Goal: Complete application form

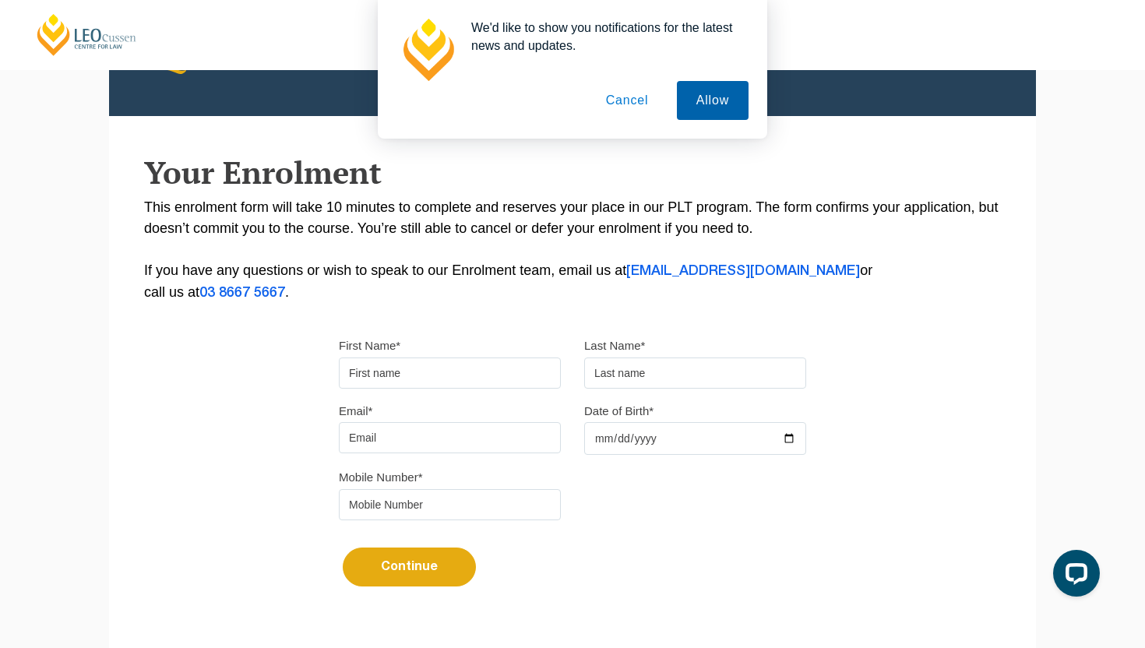
click at [720, 88] on button "Allow" at bounding box center [713, 100] width 72 height 39
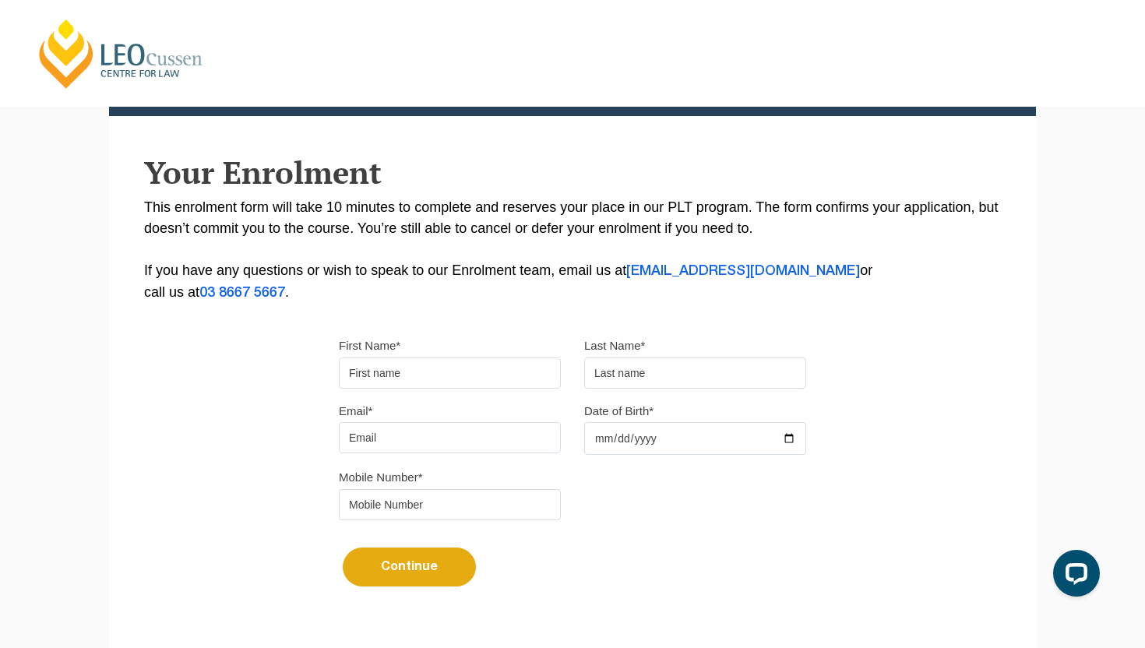
click at [396, 375] on input "First Name*" at bounding box center [450, 373] width 222 height 31
type input "[PERSON_NAME]"
click at [742, 365] on input "text" at bounding box center [695, 373] width 222 height 31
type input "[PERSON_NAME]"
click at [541, 443] on input "Email*" at bounding box center [450, 437] width 222 height 31
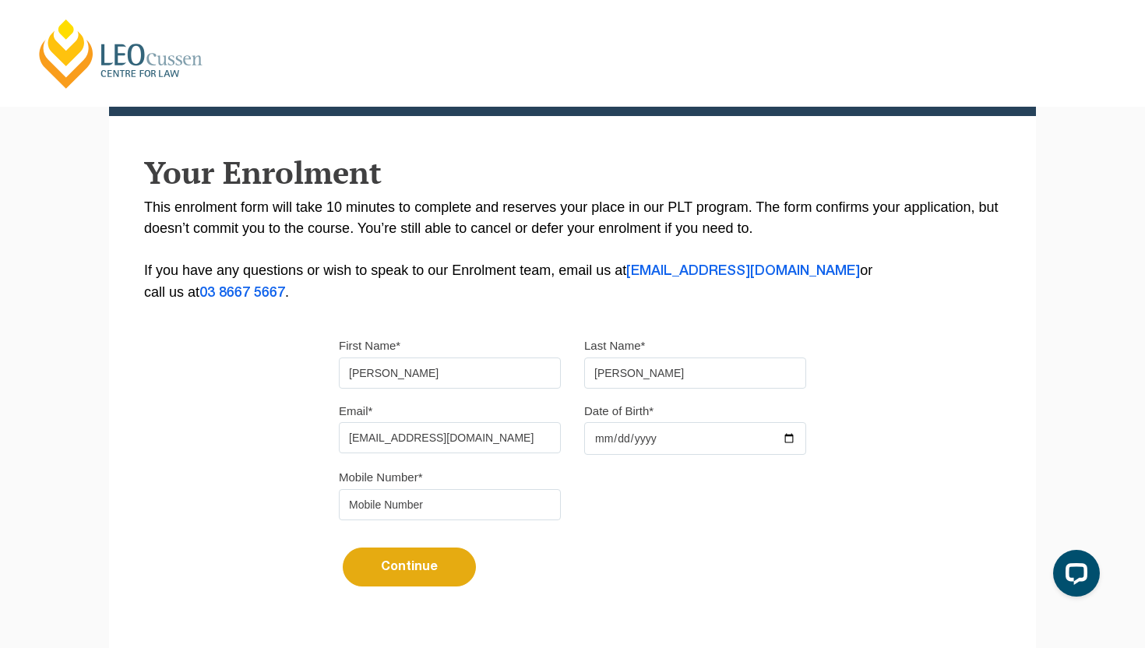
type input "[EMAIL_ADDRESS][DOMAIN_NAME]"
click at [607, 438] on input "Date of Birth*" at bounding box center [695, 438] width 222 height 33
type input "[DATE]"
click at [456, 510] on input "tel" at bounding box center [450, 504] width 222 height 31
type input "0407960825"
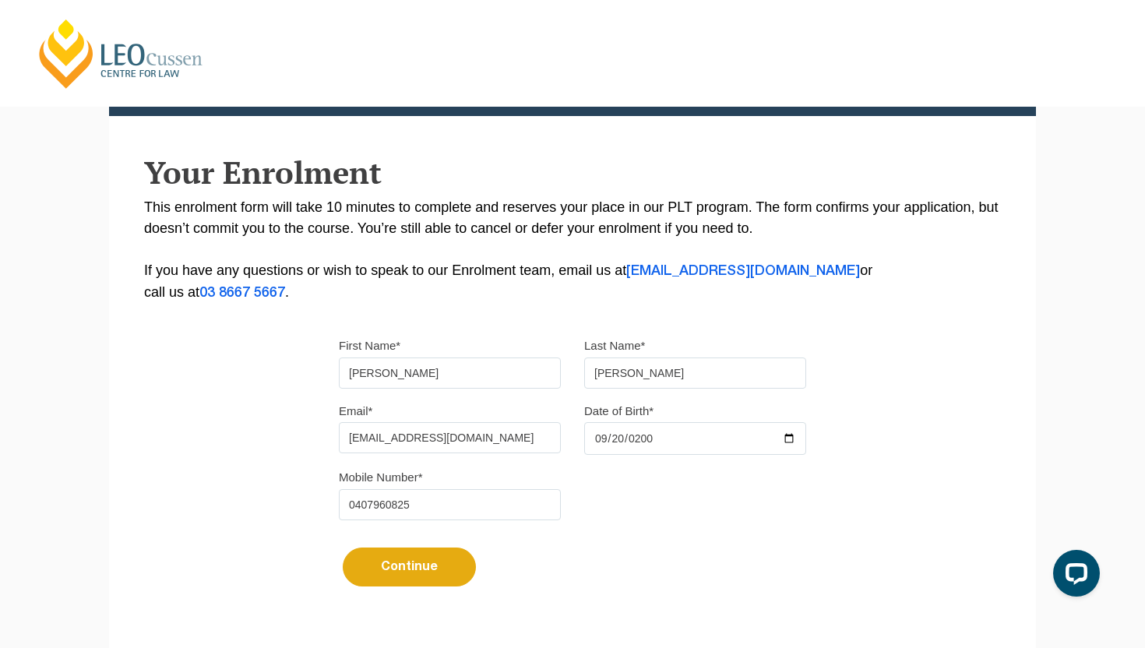
click at [379, 567] on button "Continue" at bounding box center [409, 567] width 133 height 39
select select
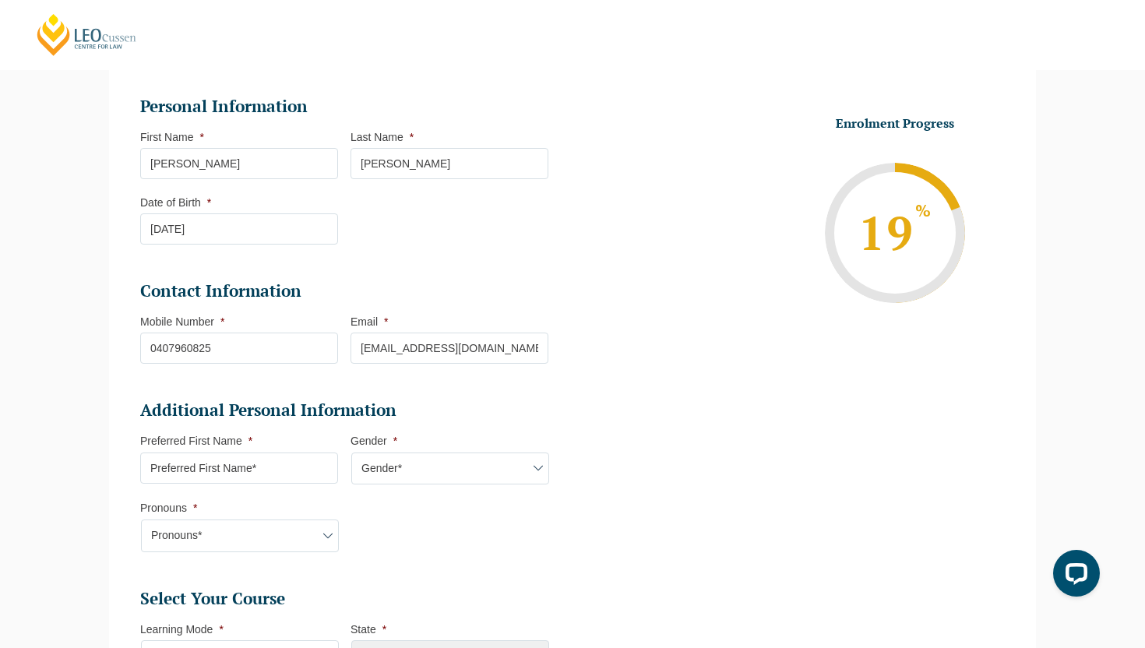
scroll to position [253, 0]
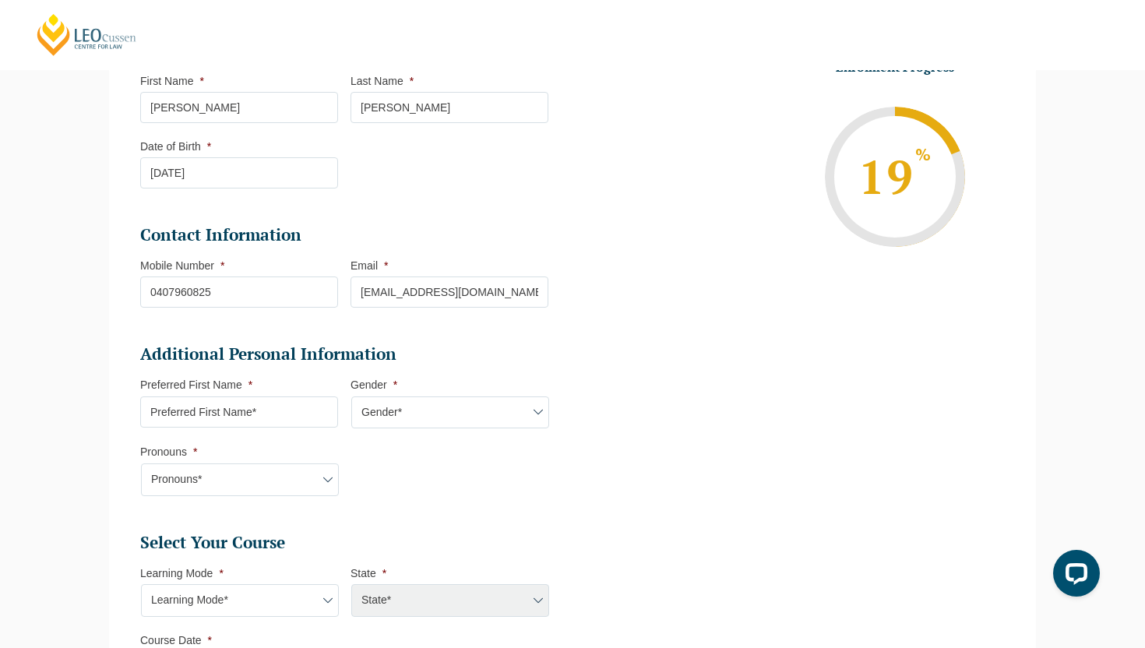
click at [267, 422] on input "Preferred First Name *" at bounding box center [239, 411] width 198 height 31
type input "[PERSON_NAME]"
click at [471, 429] on select "Gender* [DEMOGRAPHIC_DATA] [DEMOGRAPHIC_DATA] [DEMOGRAPHIC_DATA] [DEMOGRAPHIC_D…" at bounding box center [450, 412] width 198 height 33
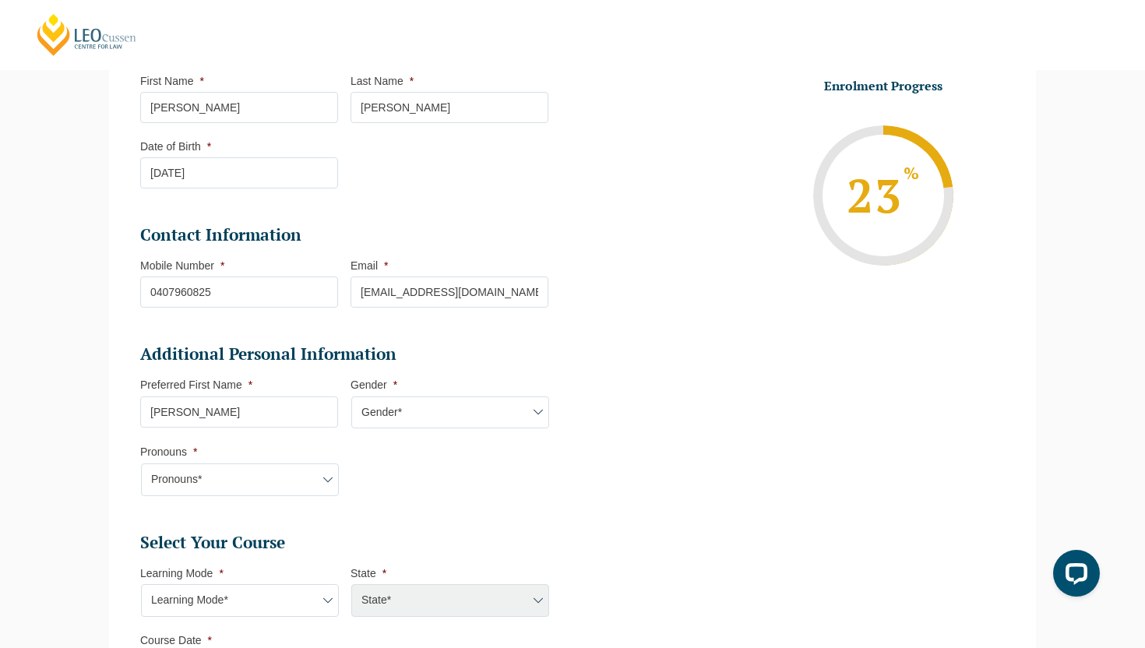
select select "[DEMOGRAPHIC_DATA]"
click at [351, 398] on select "Gender* [DEMOGRAPHIC_DATA] [DEMOGRAPHIC_DATA] [DEMOGRAPHIC_DATA] [DEMOGRAPHIC_D…" at bounding box center [450, 412] width 198 height 33
click at [263, 478] on select "Pronouns* She/Her/Hers He/Him/His They/Them/Theirs Other Prefer not to disclose" at bounding box center [240, 479] width 198 height 33
select select "He/Him/His"
click at [141, 465] on select "Pronouns* She/Her/Hers He/Him/His They/Them/Theirs Other Prefer not to disclose" at bounding box center [240, 479] width 198 height 33
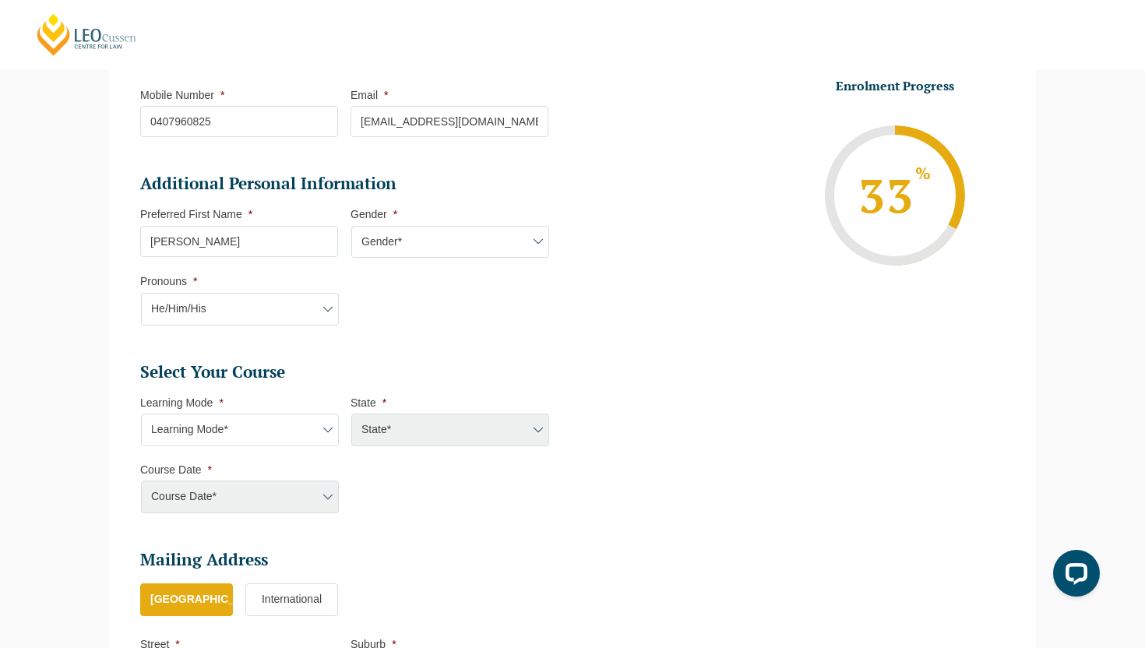
scroll to position [425, 0]
click at [325, 438] on select "Learning Mode* Online Full Time Learning Online Part Time Learning Blended Full…" at bounding box center [240, 428] width 198 height 33
select select "Blended Full Time Learning"
click at [141, 414] on select "Learning Mode* Online Full Time Learning Online Part Time Learning Blended Full…" at bounding box center [240, 428] width 198 height 33
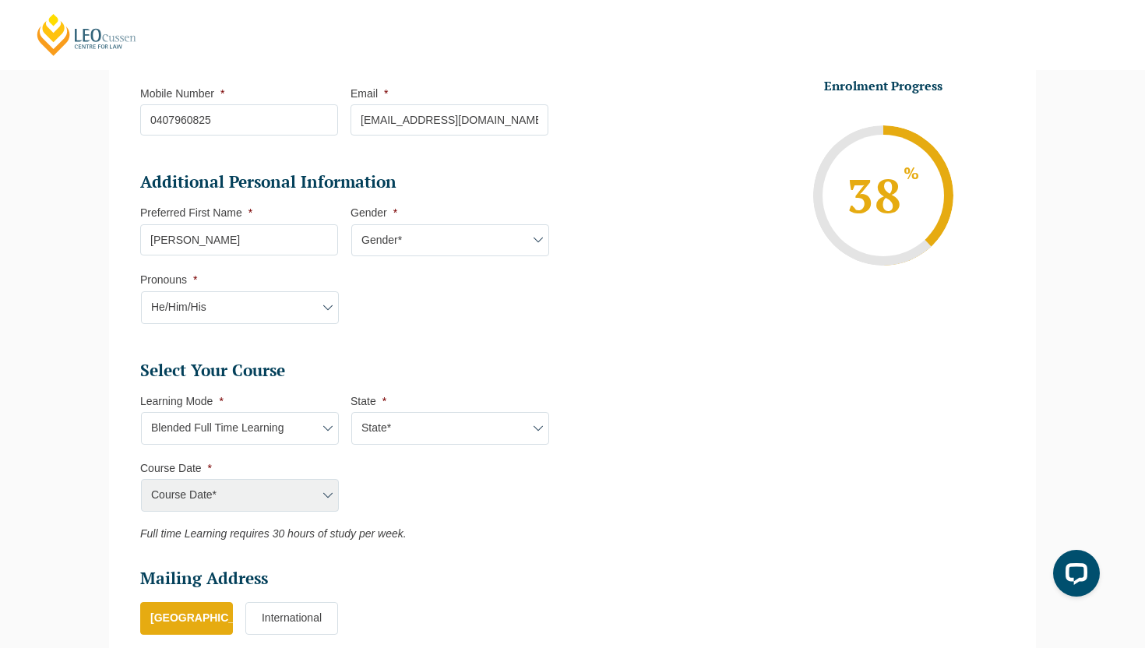
click at [412, 424] on select "State* ACT/[GEOGRAPHIC_DATA] [GEOGRAPHIC_DATA] SA [GEOGRAPHIC_DATA] [GEOGRAPHIC…" at bounding box center [450, 428] width 198 height 33
select select "VIC"
click at [351, 414] on select "State* ACT/[GEOGRAPHIC_DATA] [GEOGRAPHIC_DATA] SA [GEOGRAPHIC_DATA] [GEOGRAPHIC…" at bounding box center [450, 428] width 198 height 33
click at [313, 506] on select "Course Date* [DATE] ([DATE] to [DATE]) [DATE] ([DATE] to [DATE]) [DATE] ([DATE]…" at bounding box center [240, 495] width 198 height 33
select select "[DATE] ([DATE] to [DATE])"
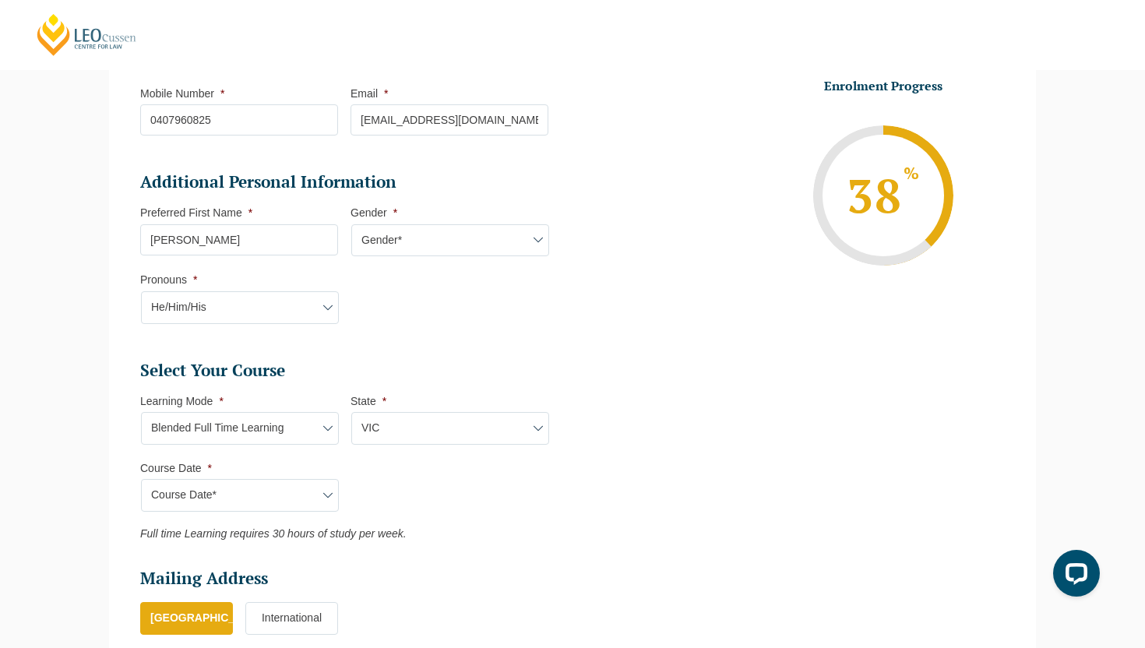
click at [141, 481] on select "Course Date* [DATE] ([DATE] to [DATE]) [DATE] ([DATE] to [DATE]) [DATE] ([DATE]…" at bounding box center [240, 495] width 198 height 33
type input "Intake [DATE] FT"
type input "Practical Legal Training ([GEOGRAPHIC_DATA])"
select select "[PERSON_NAME] (JAN) 2026 Full Time Blended"
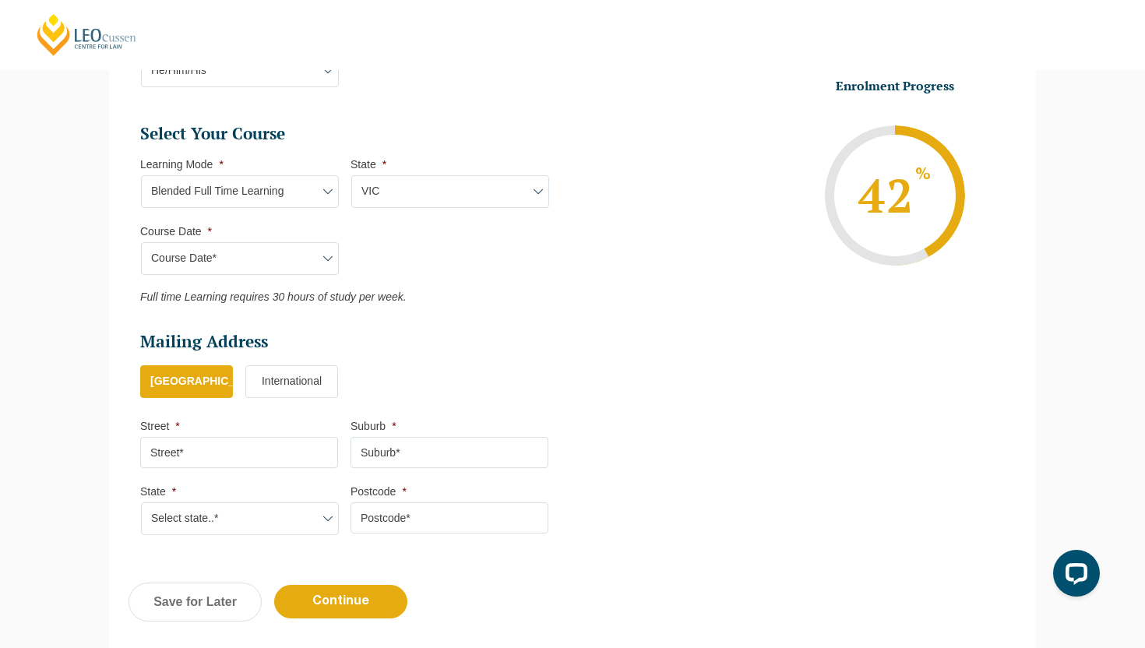
scroll to position [666, 0]
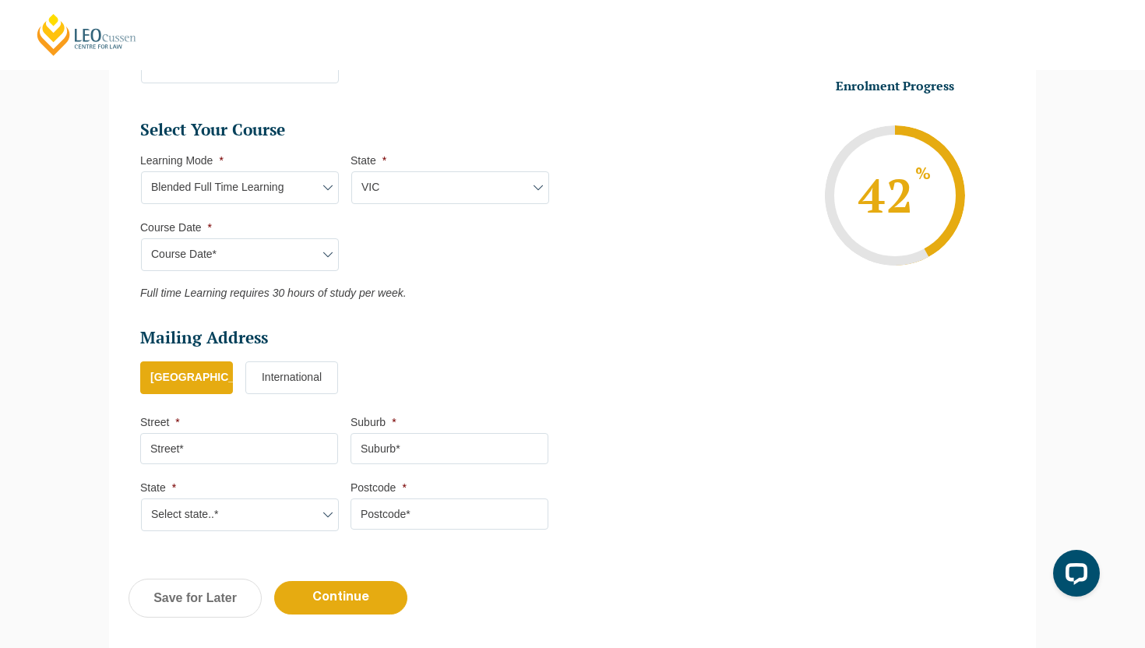
click at [269, 447] on input "Street *" at bounding box center [239, 448] width 198 height 31
type input "[STREET_ADDRESS]"
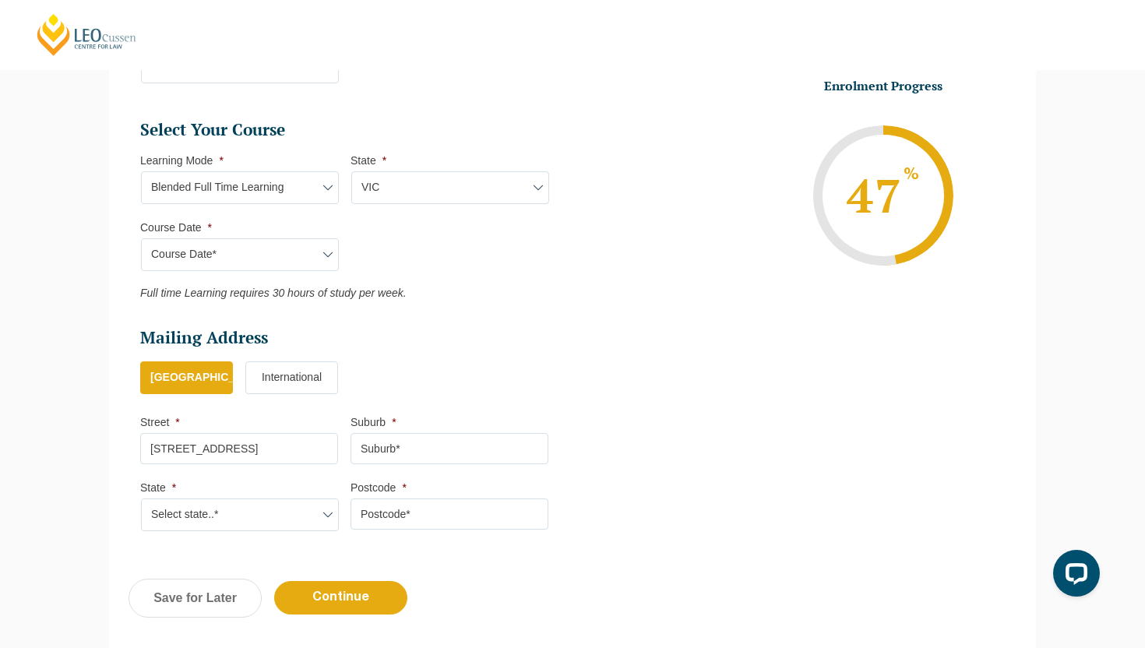
click at [377, 439] on input "Suburb *" at bounding box center [450, 448] width 198 height 31
type input "[GEOGRAPHIC_DATA]"
click at [279, 516] on select "Select state..* [GEOGRAPHIC_DATA] [GEOGRAPHIC_DATA] [GEOGRAPHIC_DATA] SA [GEOGR…" at bounding box center [240, 514] width 198 height 33
select select "VIC"
click at [141, 501] on select "Select state..* [GEOGRAPHIC_DATA] [GEOGRAPHIC_DATA] [GEOGRAPHIC_DATA] SA [GEOGR…" at bounding box center [240, 514] width 198 height 33
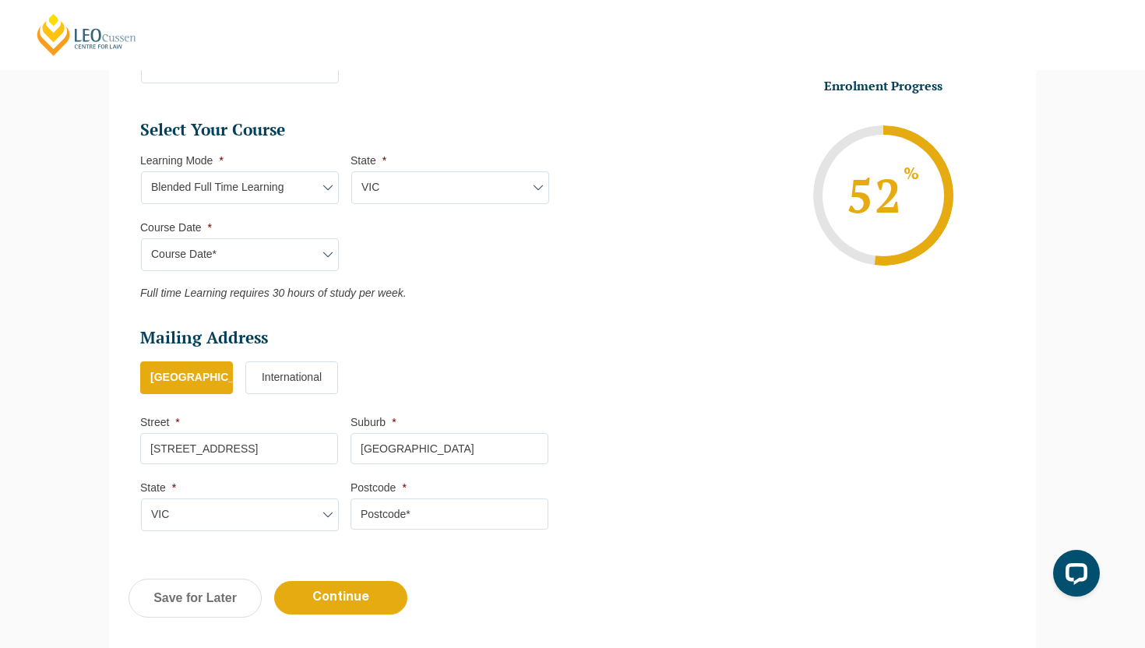
click at [417, 502] on input "Postcode *" at bounding box center [450, 513] width 198 height 31
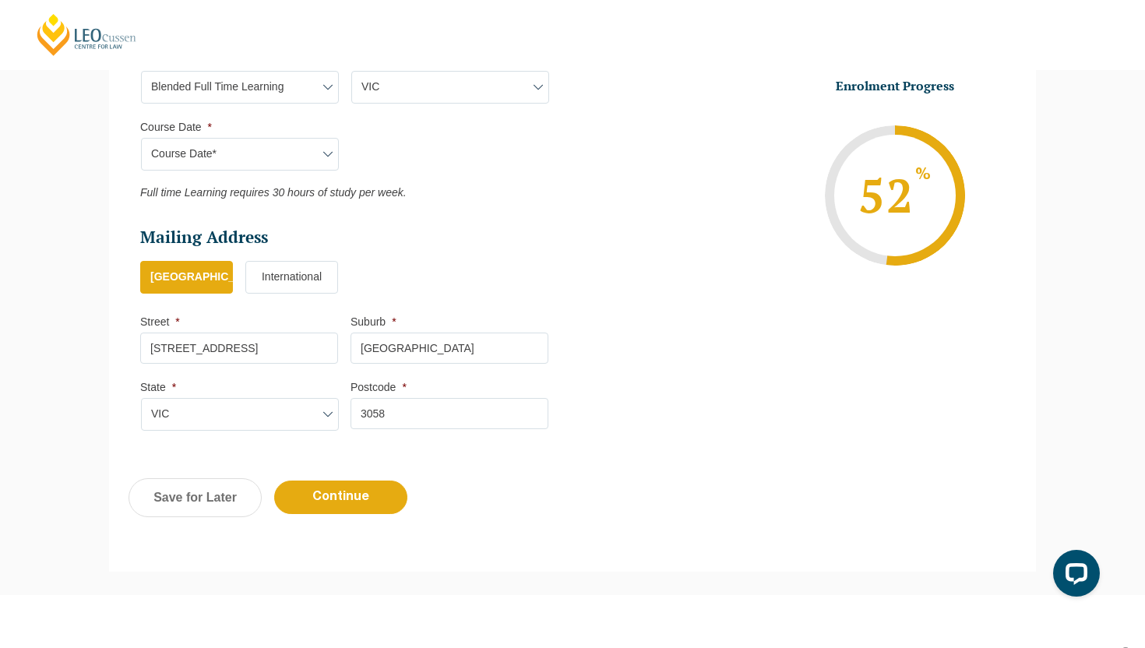
scroll to position [789, 0]
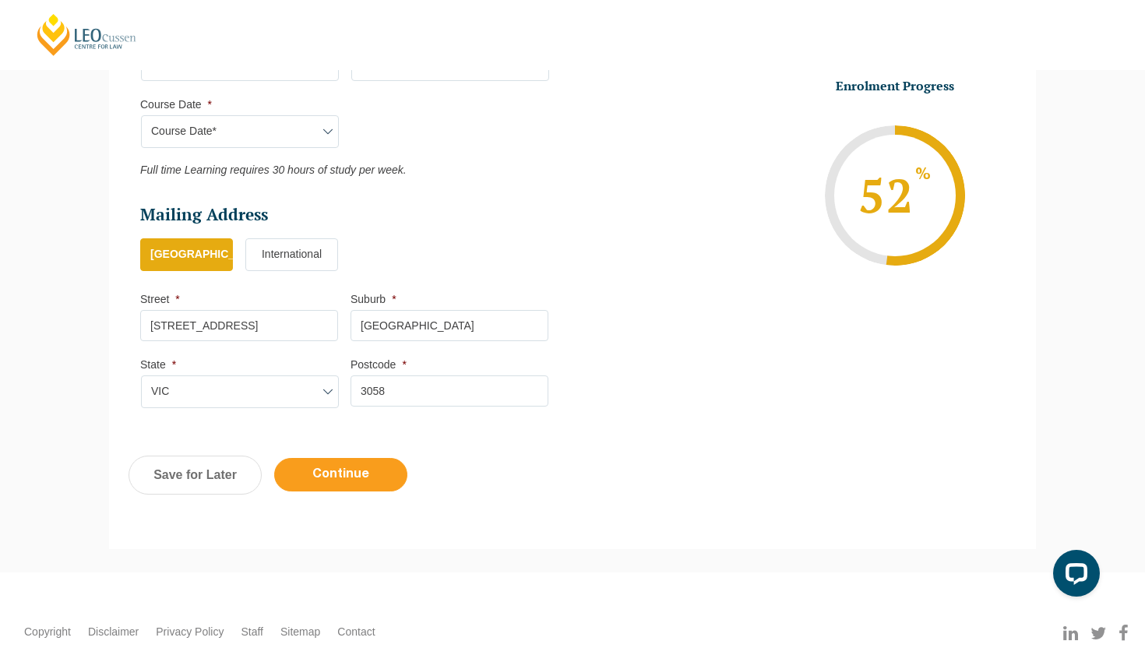
type input "3058"
click at [358, 475] on input "Continue" at bounding box center [340, 474] width 133 height 33
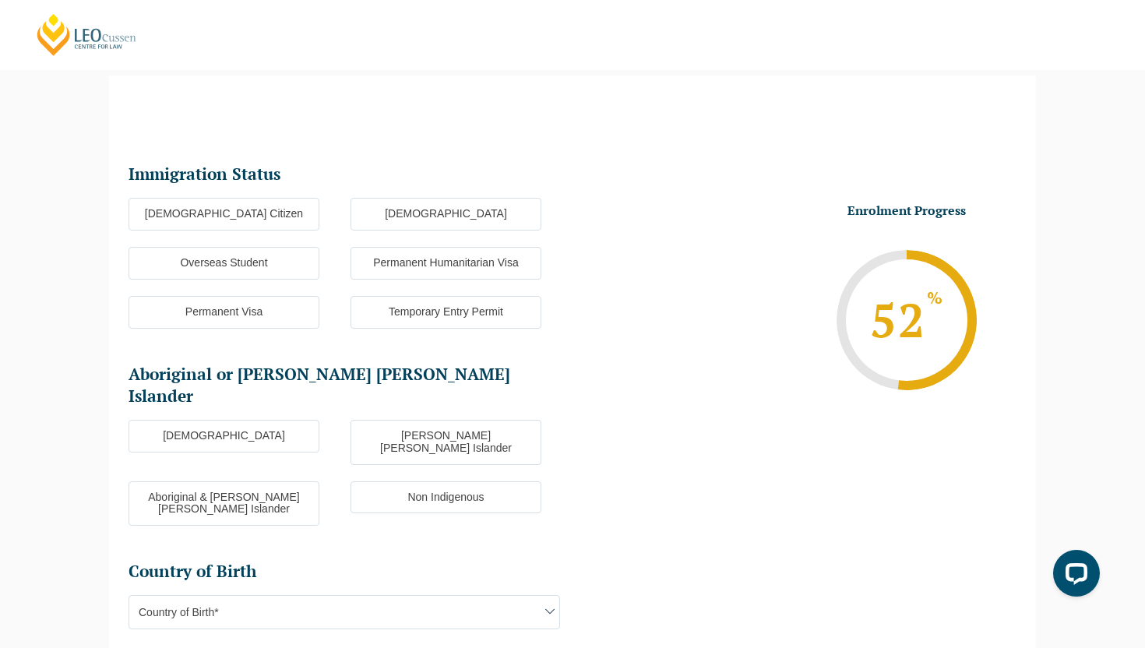
scroll to position [135, 0]
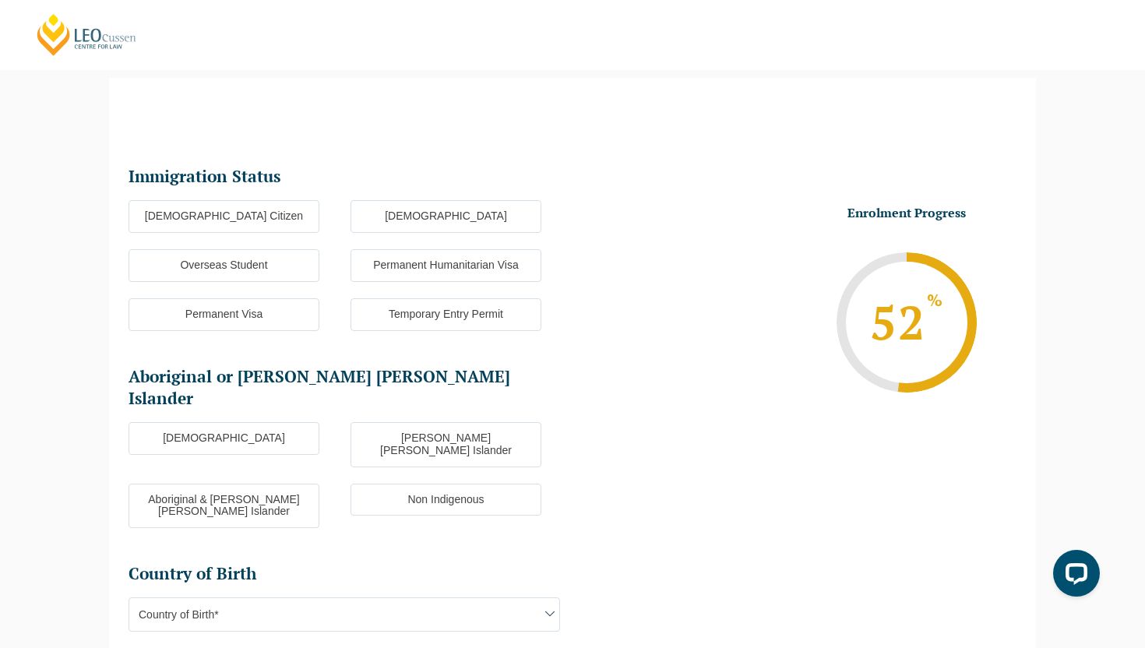
click at [252, 226] on label "[DEMOGRAPHIC_DATA] Citizen" at bounding box center [224, 216] width 191 height 33
click at [0, 0] on input "[DEMOGRAPHIC_DATA] Citizen" at bounding box center [0, 0] width 0 height 0
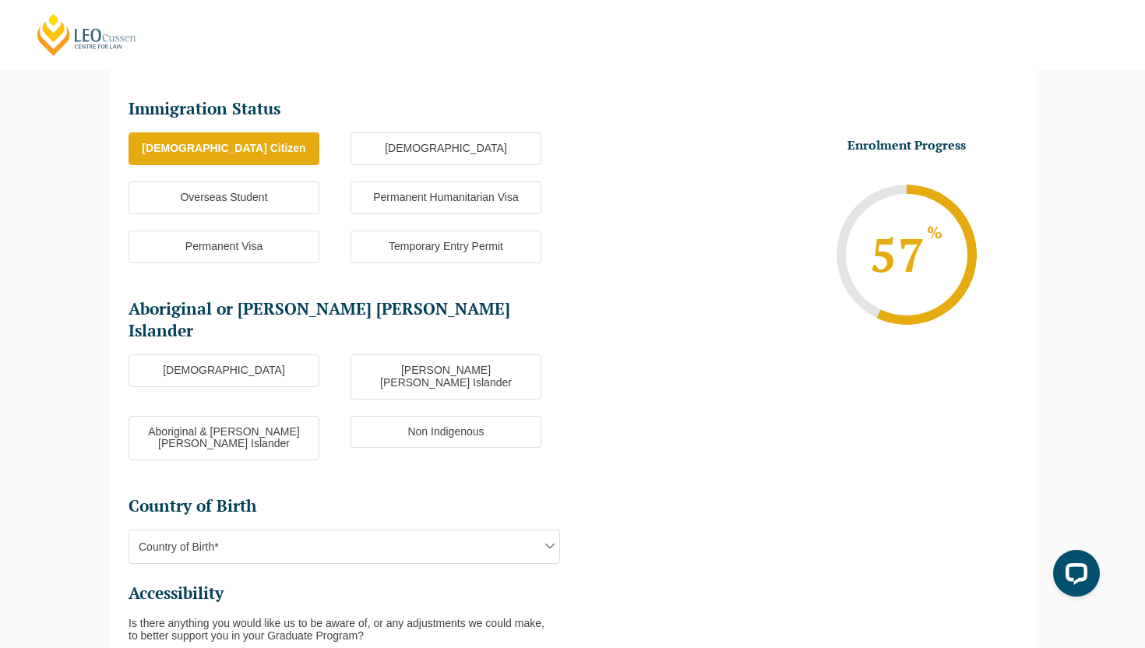
scroll to position [218, 0]
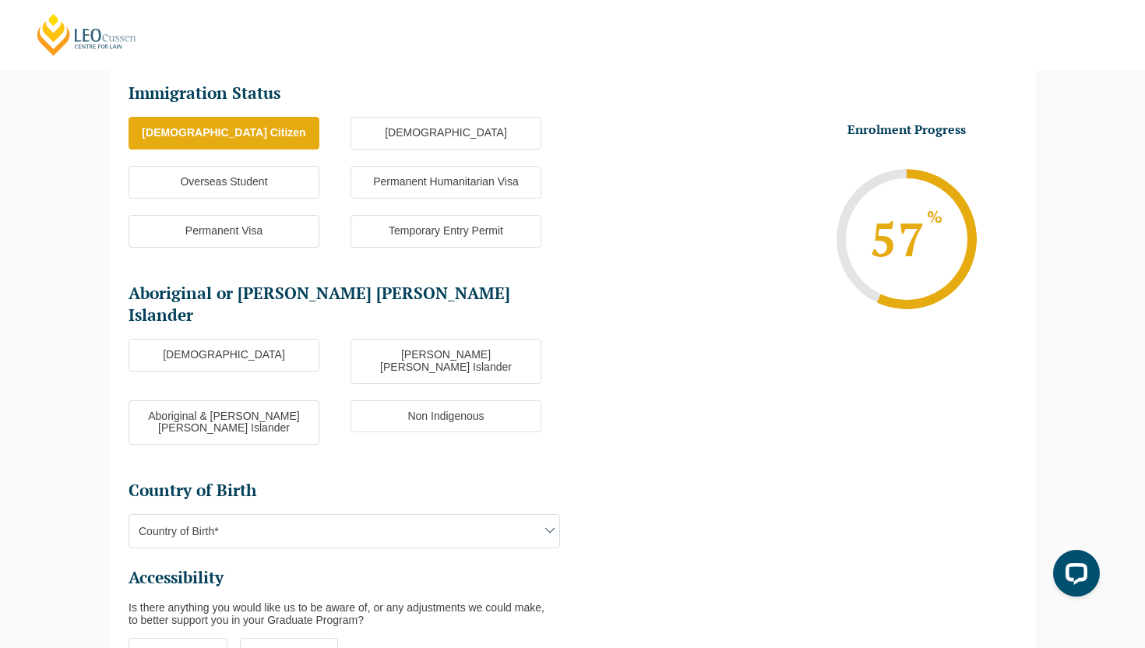
click at [400, 400] on label "Non Indigenous" at bounding box center [446, 416] width 191 height 33
click at [0, 0] on input "Non Indigenous" at bounding box center [0, 0] width 0 height 0
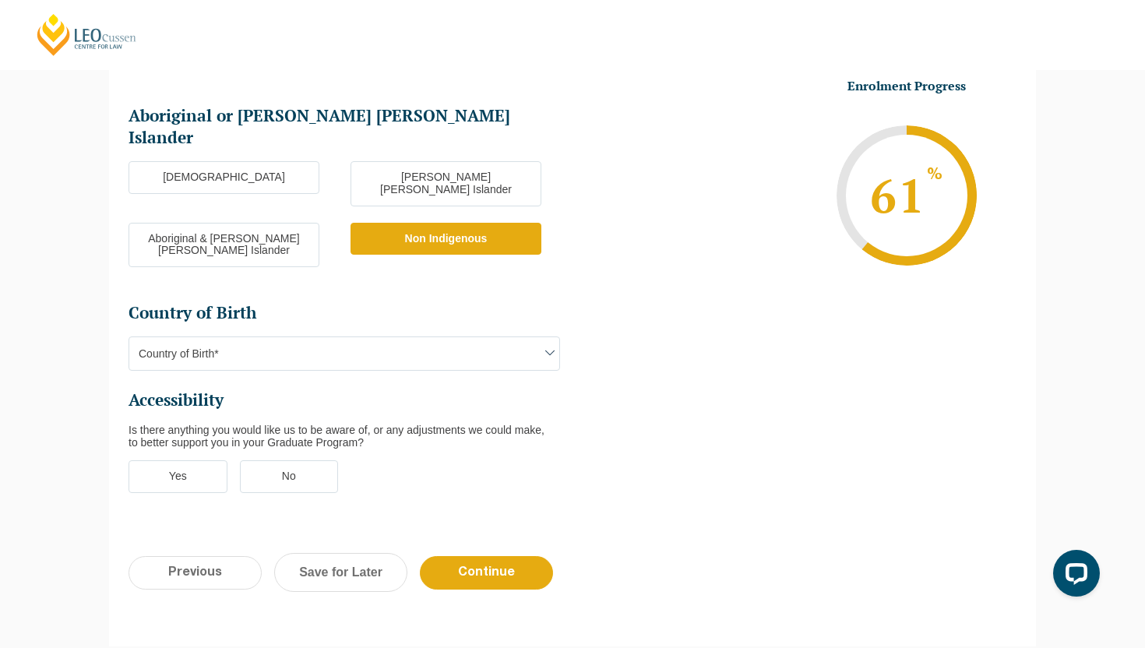
scroll to position [394, 0]
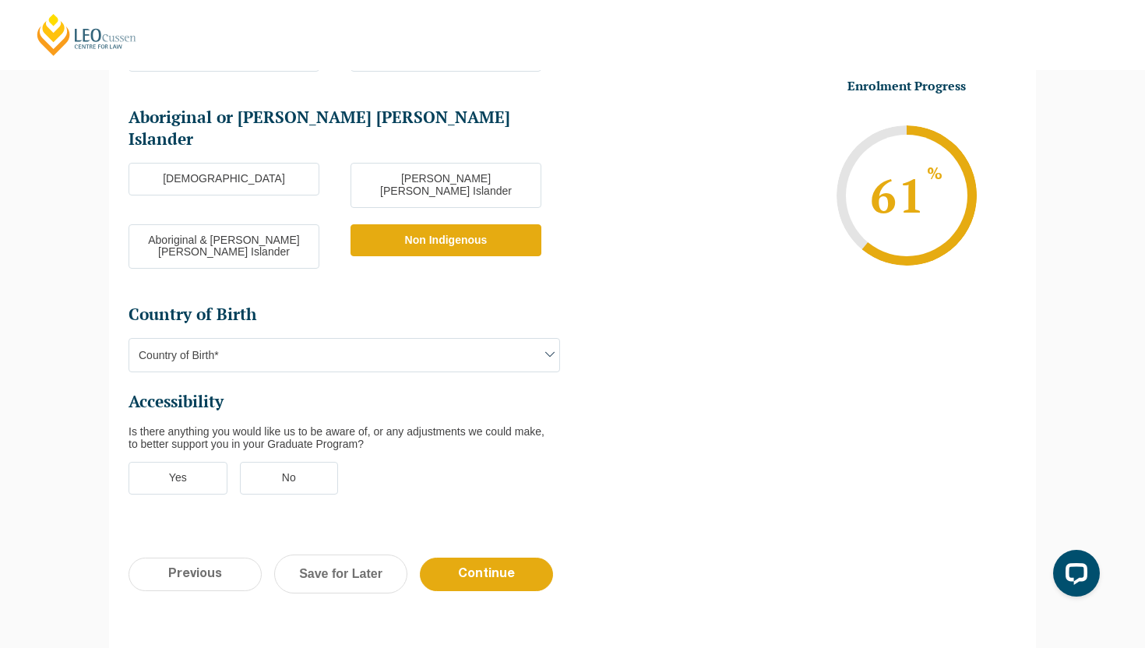
click at [323, 339] on span "Country of Birth*" at bounding box center [344, 355] width 430 height 33
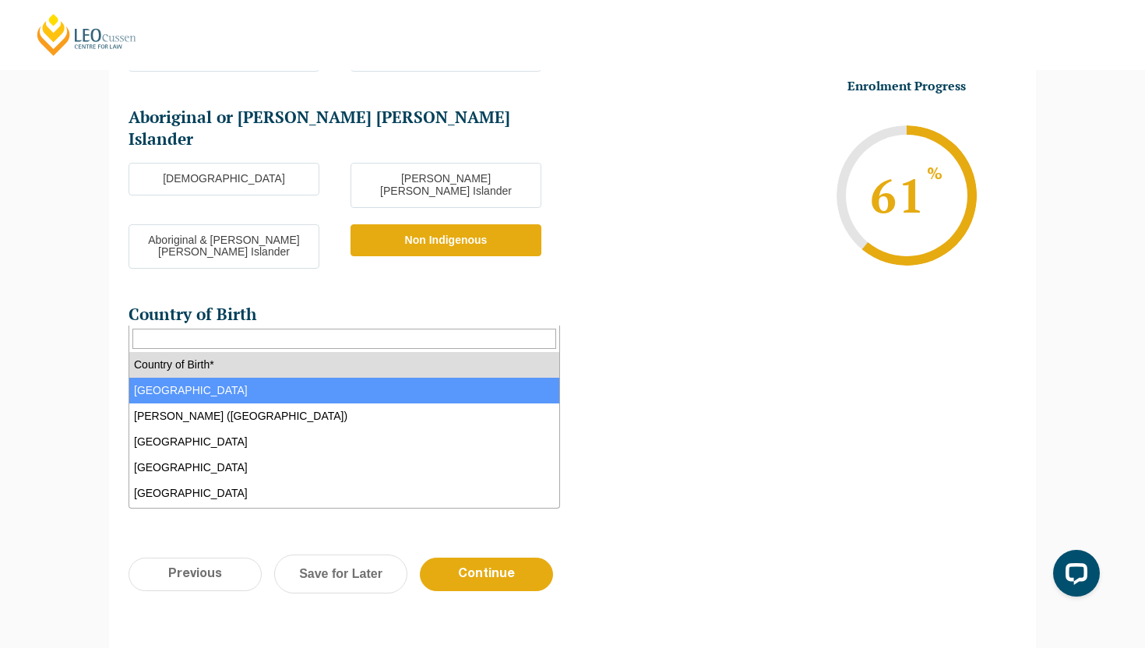
select select "Australia 1101"
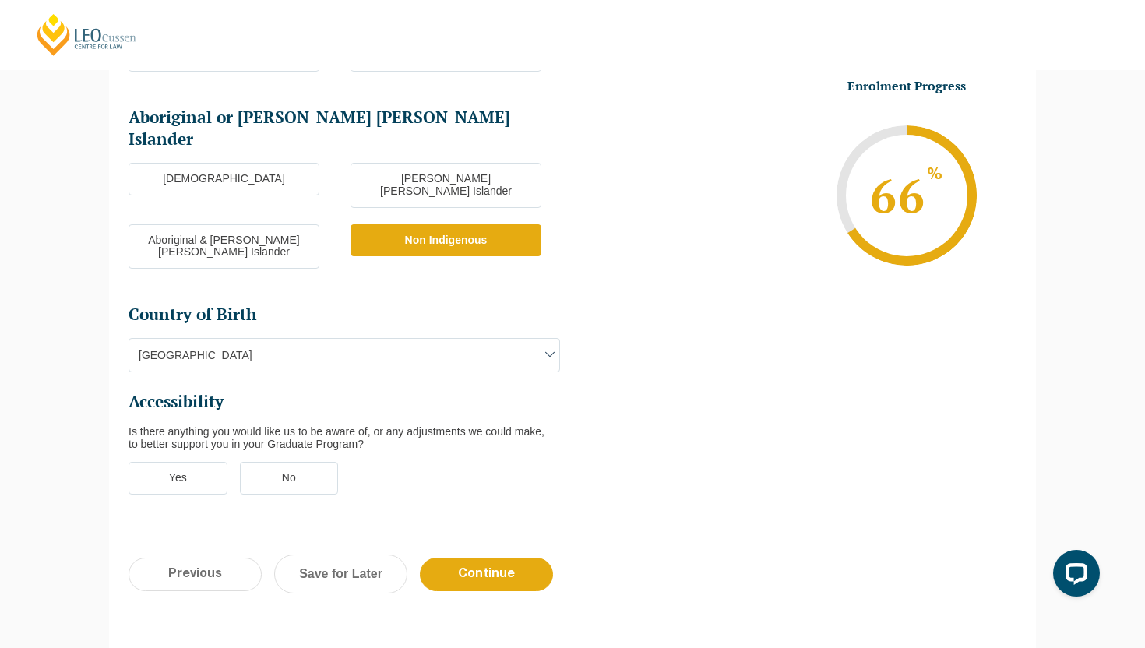
click at [315, 462] on label "No" at bounding box center [289, 478] width 99 height 33
click at [0, 0] on input "No" at bounding box center [0, 0] width 0 height 0
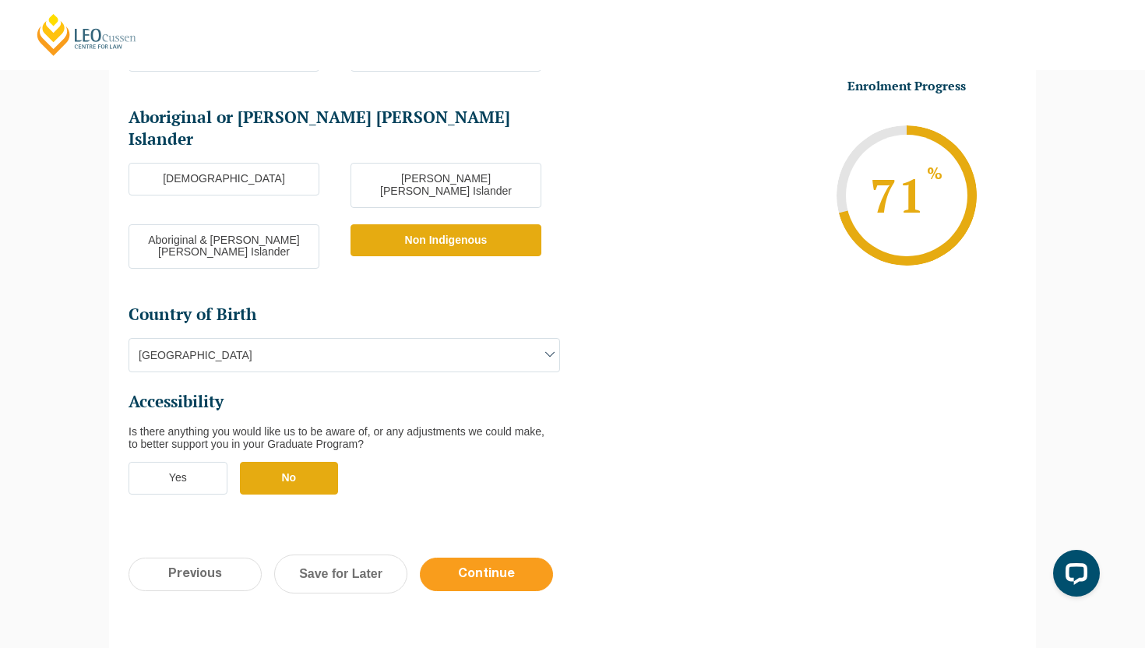
click at [512, 558] on input "Continue" at bounding box center [486, 574] width 133 height 33
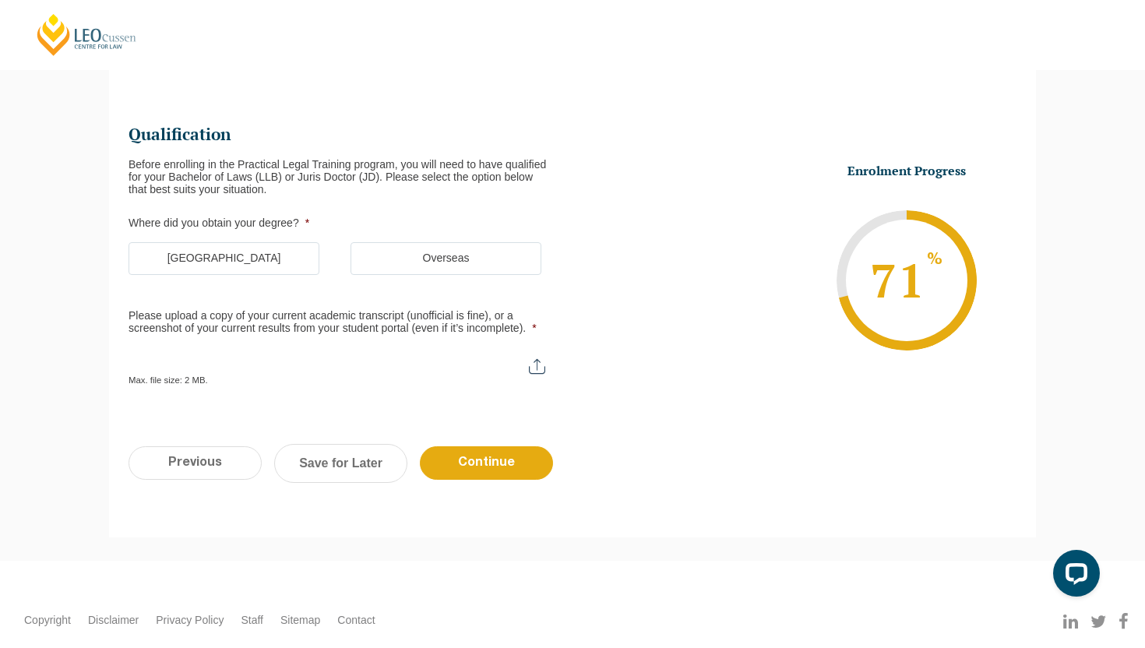
scroll to position [135, 0]
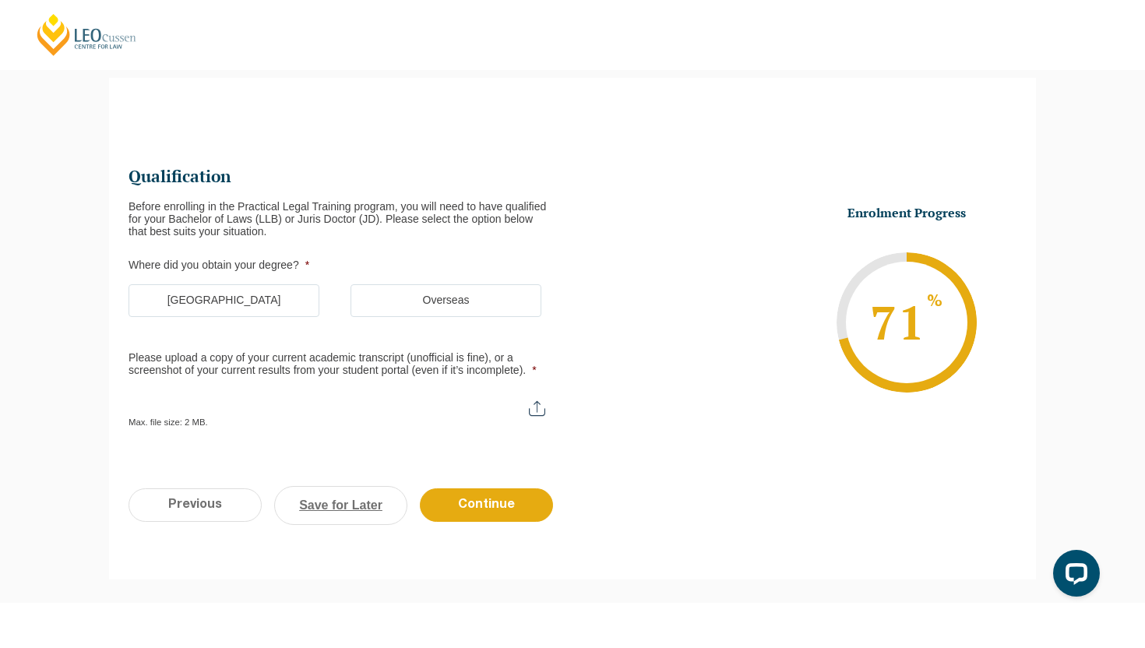
click at [332, 508] on link "Save for Later" at bounding box center [340, 505] width 133 height 39
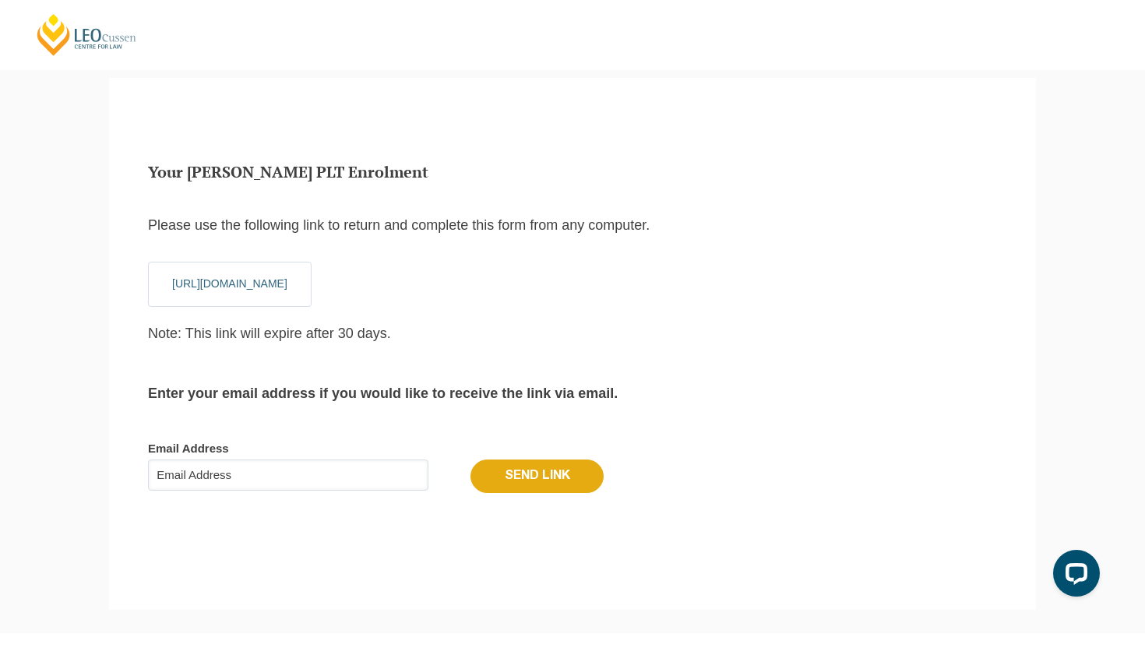
click at [273, 486] on input "Email Address" at bounding box center [288, 475] width 280 height 31
type input "[EMAIL_ADDRESS][DOMAIN_NAME]"
click at [583, 464] on input "Send Link" at bounding box center [536, 476] width 133 height 33
